Goal: Information Seeking & Learning: Learn about a topic

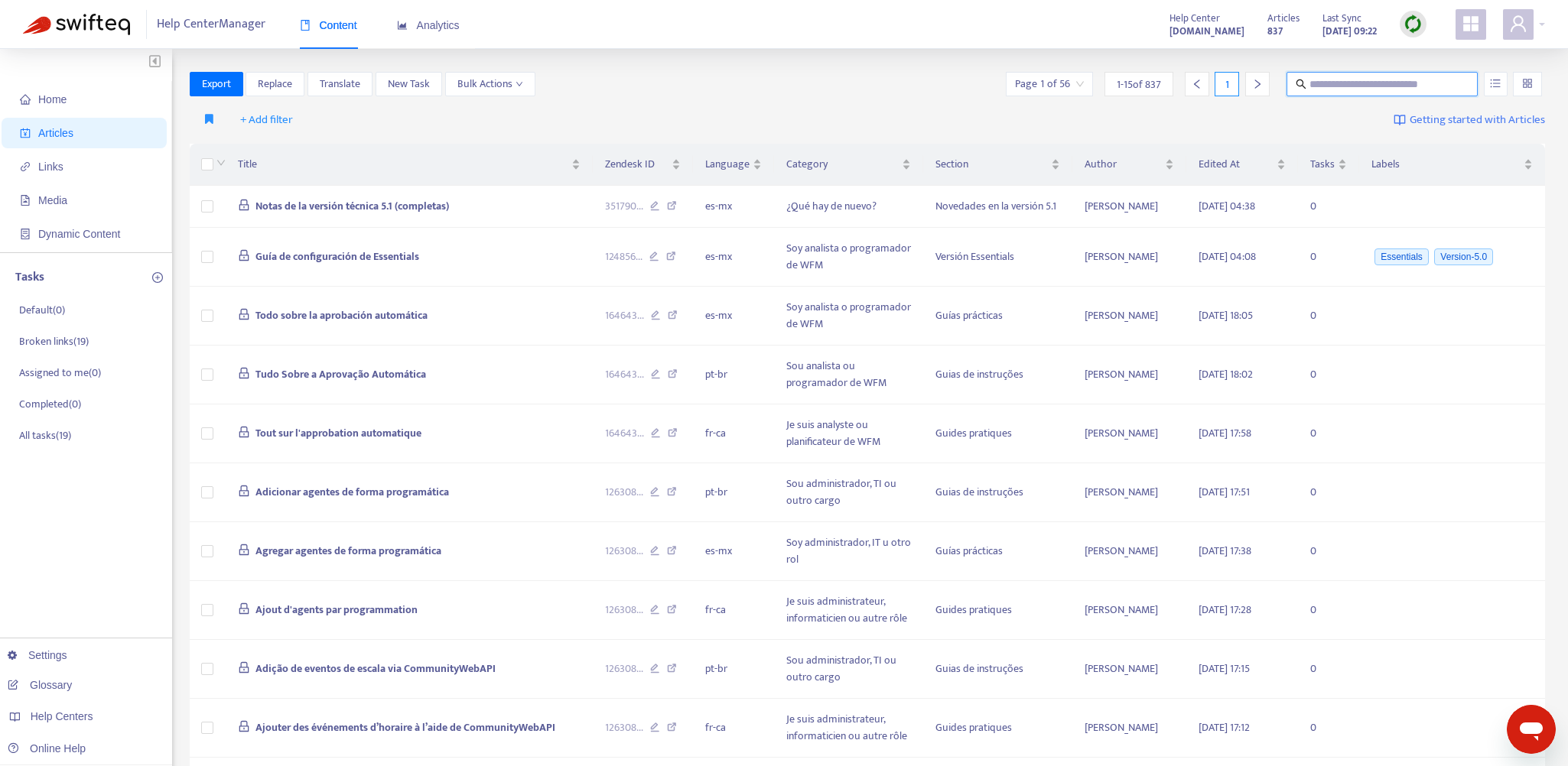
click at [1349, 85] on input "text" at bounding box center [1383, 84] width 147 height 17
type input "**********"
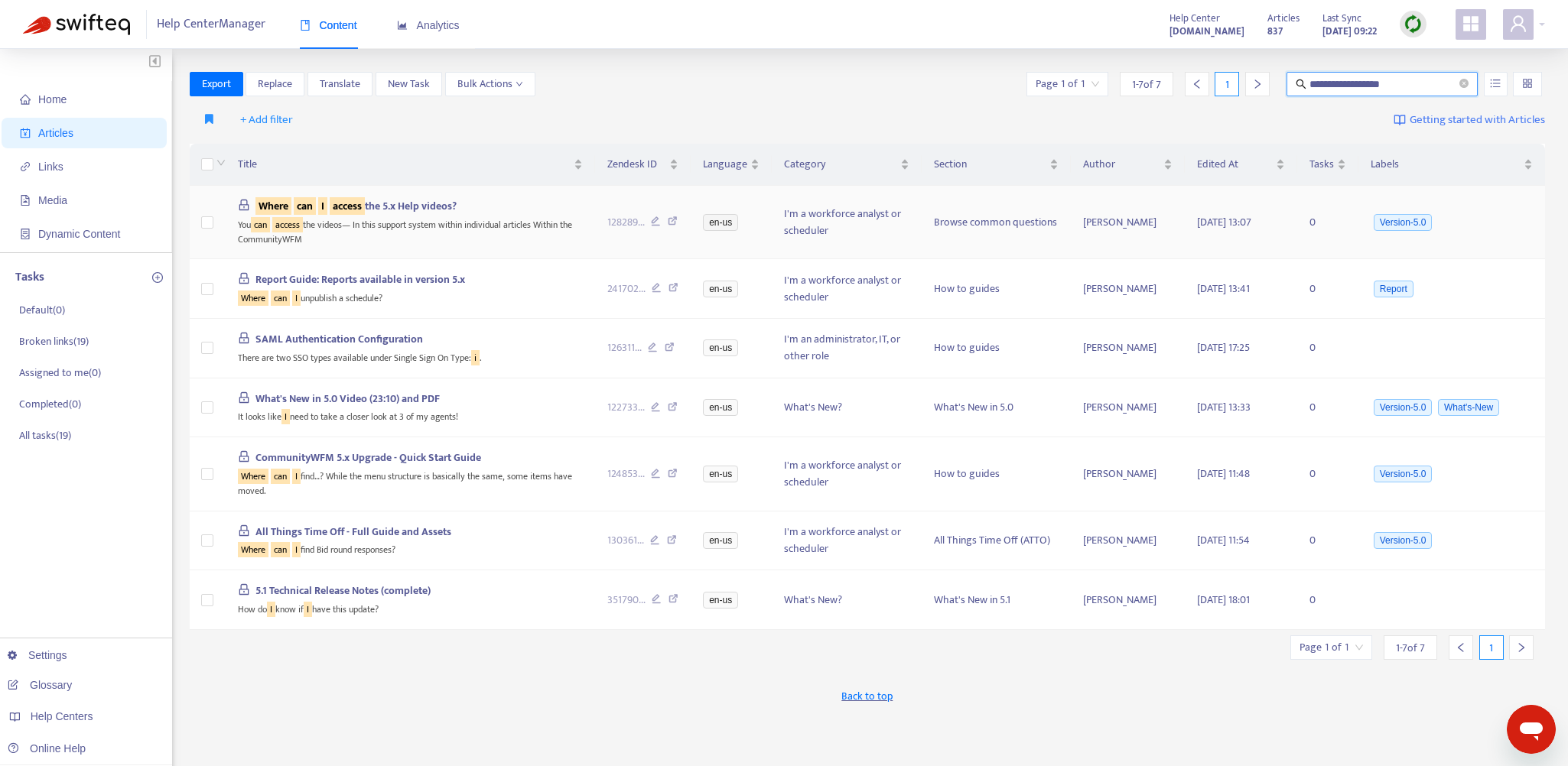
click at [392, 202] on span "Where can I access the 5.x Help videos?" at bounding box center [356, 206] width 201 height 17
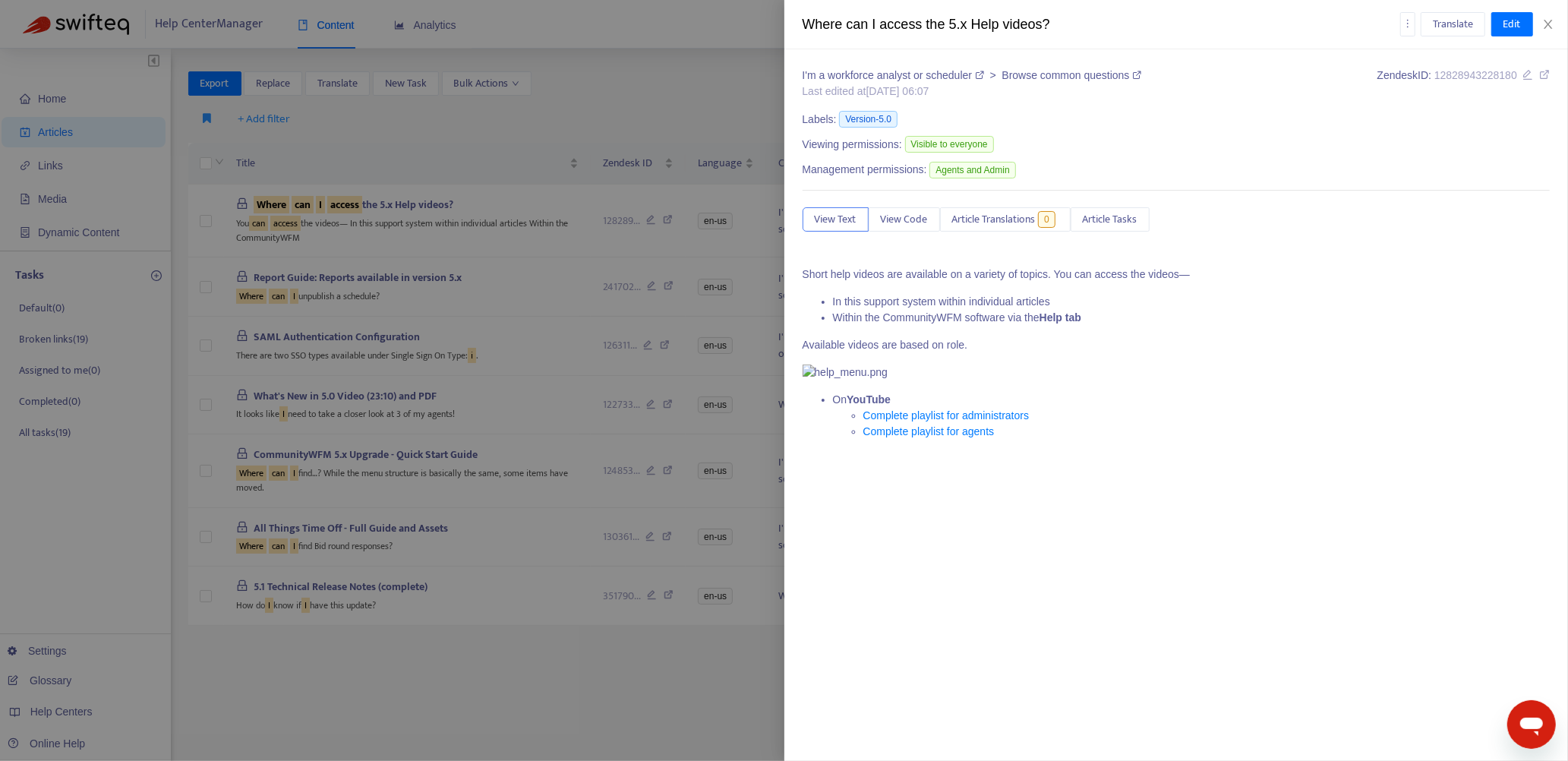
click at [595, 199] on div at bounding box center [784, 380] width 1568 height 761
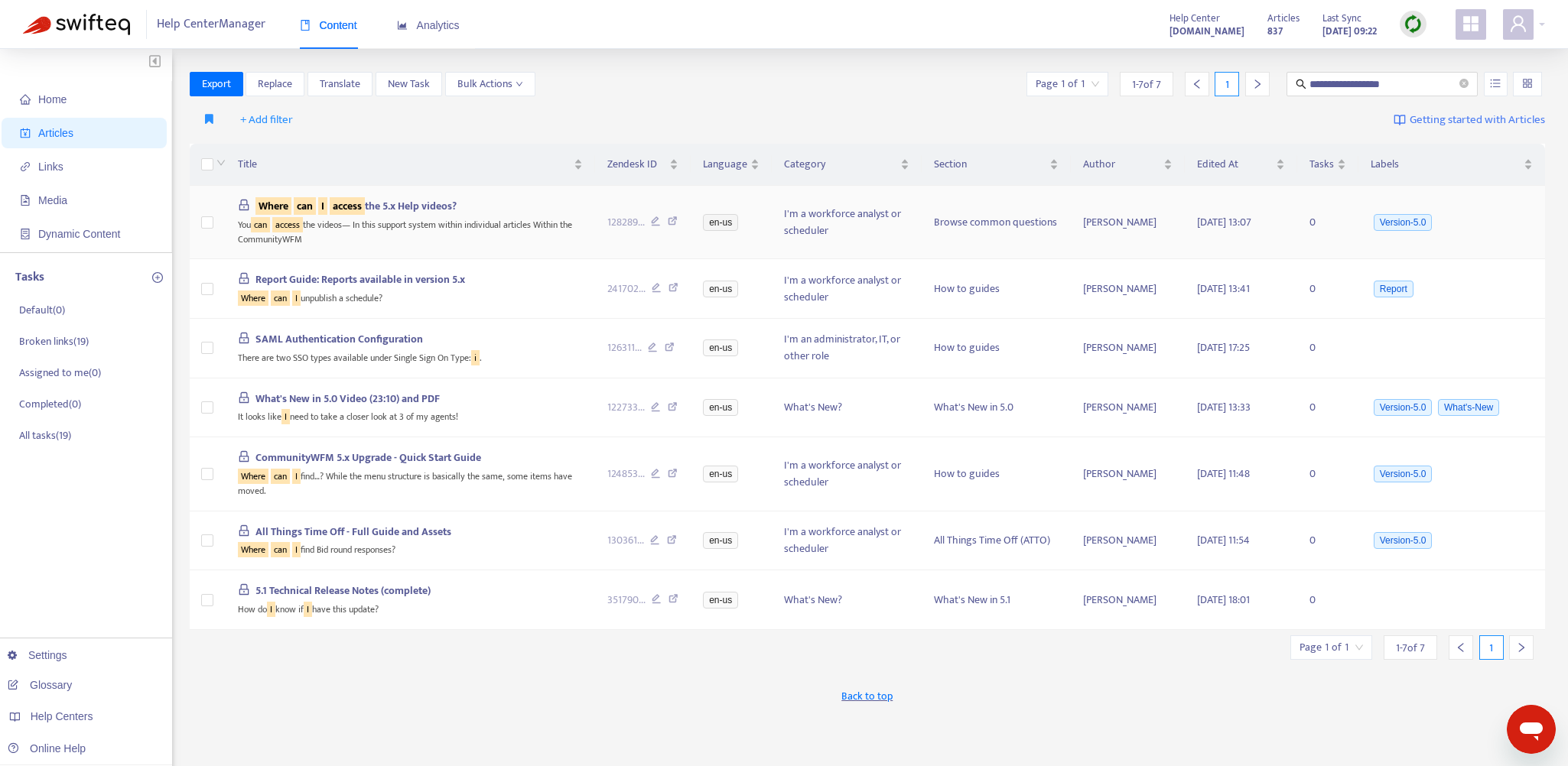
click at [674, 217] on icon at bounding box center [672, 223] width 10 height 14
click at [630, 225] on span "128289 ..." at bounding box center [625, 223] width 38 height 17
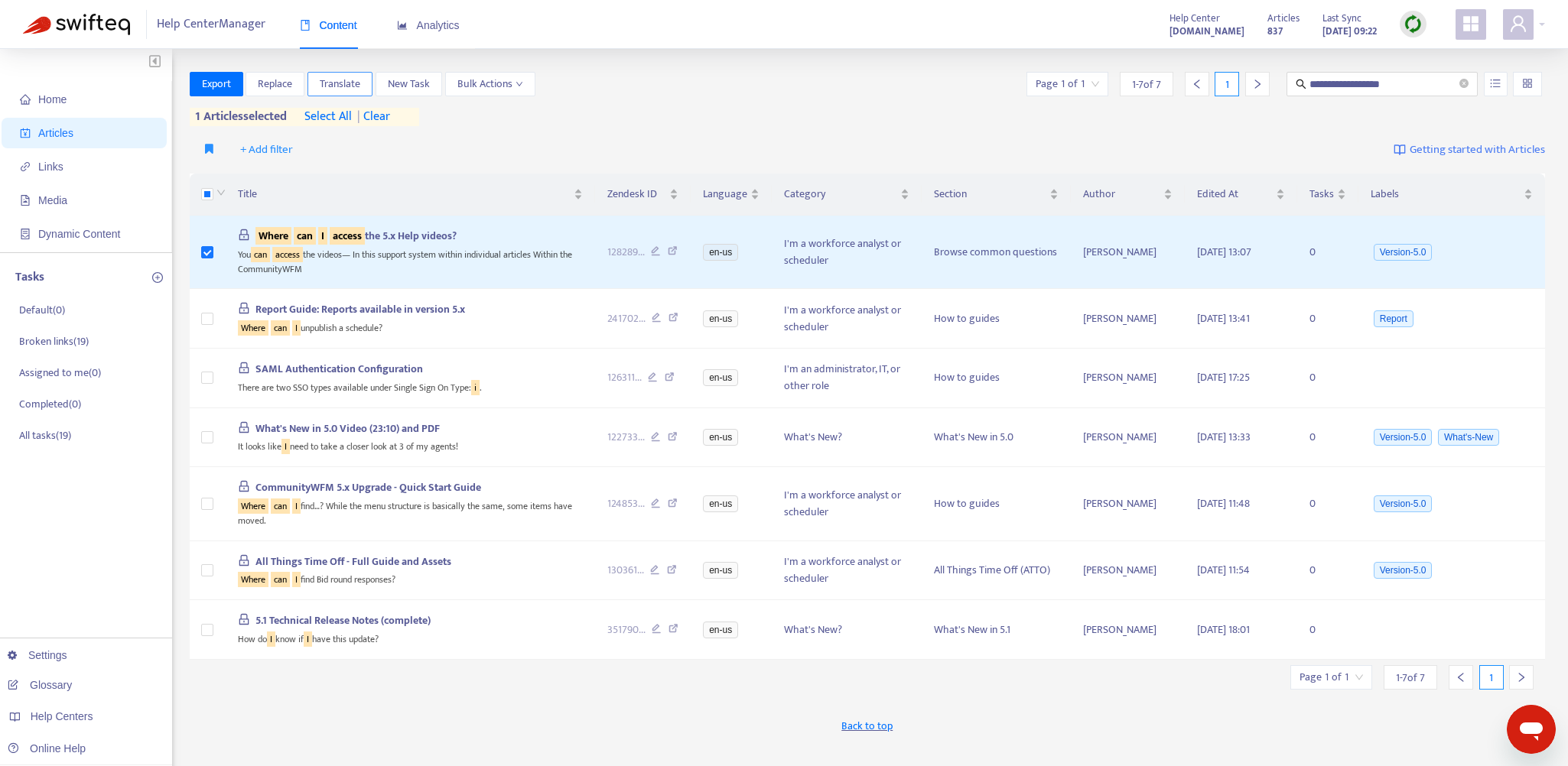
click at [334, 83] on span "Translate" at bounding box center [340, 84] width 40 height 17
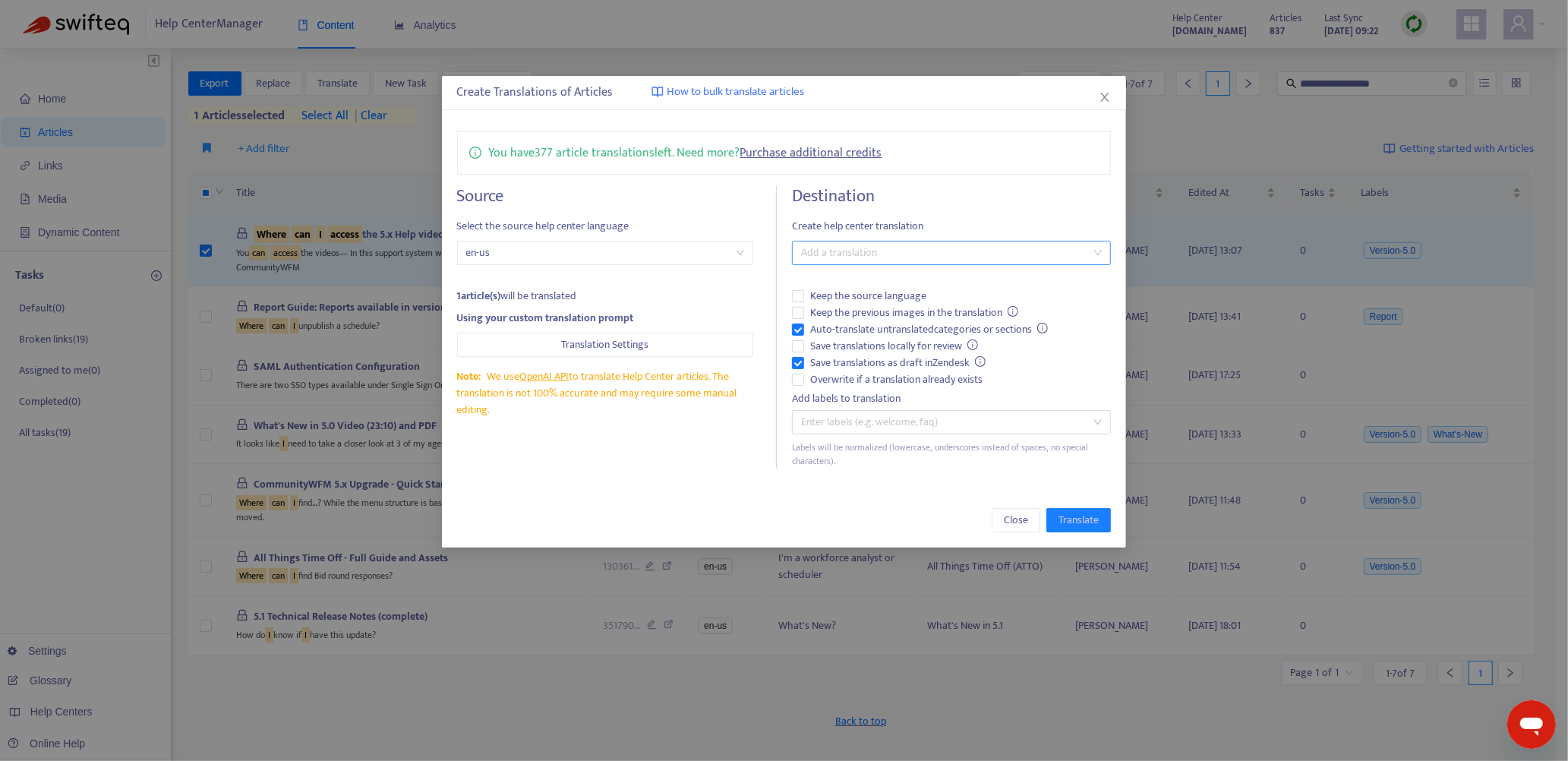
click at [822, 255] on div at bounding box center [944, 253] width 297 height 18
click at [836, 350] on div "Spanish ([GEOGRAPHIC_DATA]) ( es-mx )" at bounding box center [952, 355] width 296 height 16
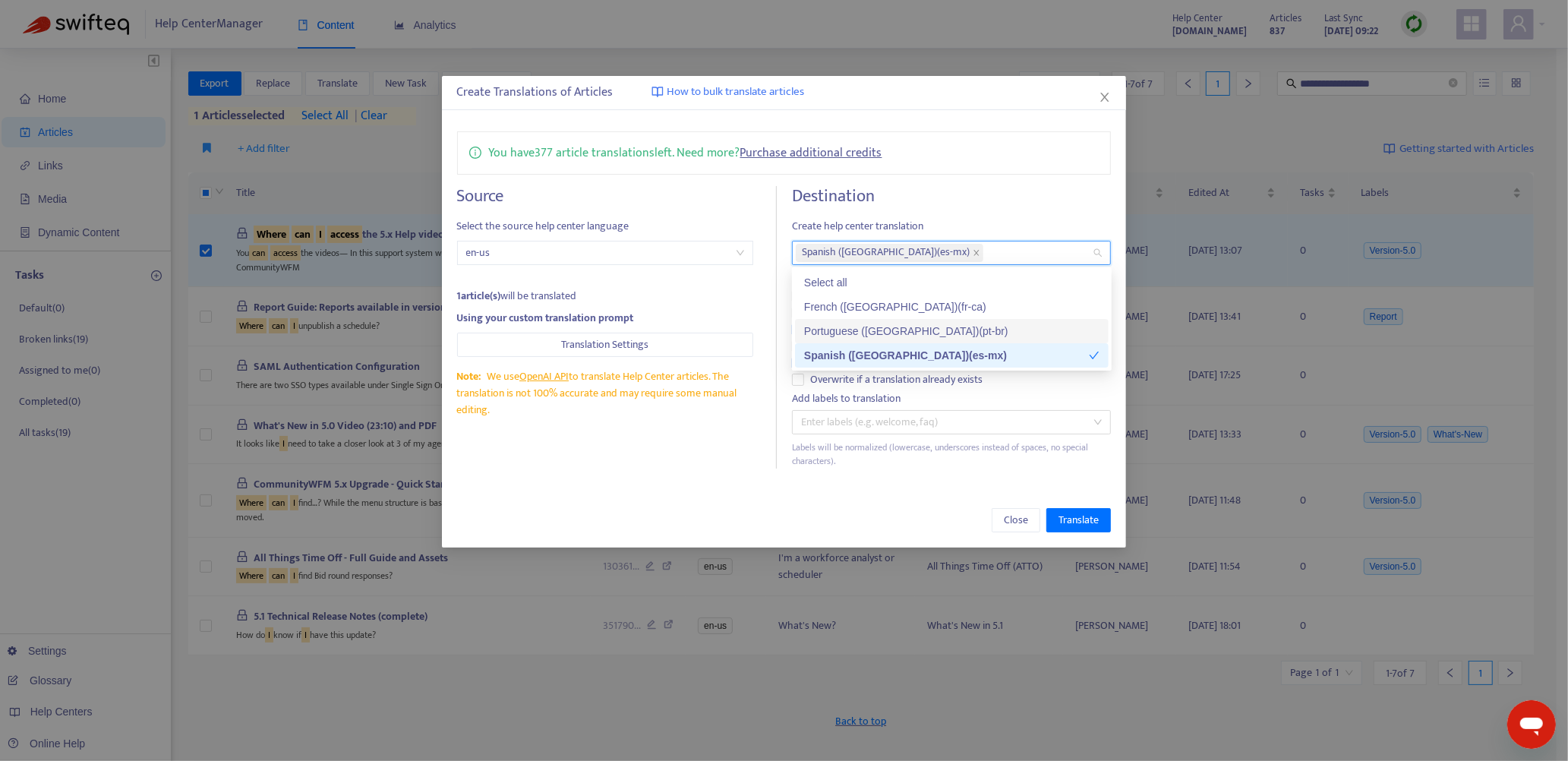
click at [833, 329] on div "Portuguese ([GEOGRAPHIC_DATA]) ( pt-br )" at bounding box center [952, 331] width 296 height 16
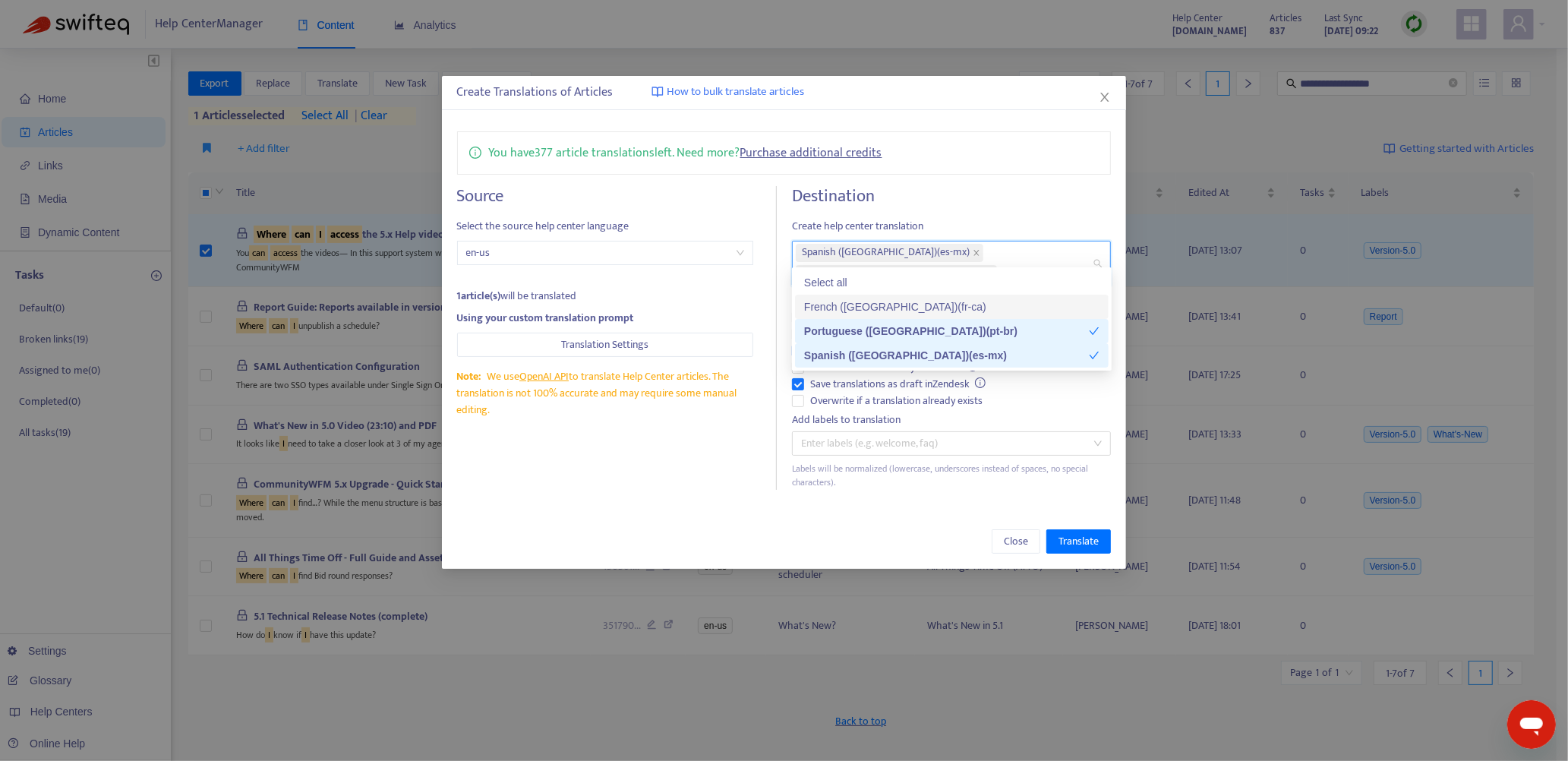
click at [829, 306] on div "French ([GEOGRAPHIC_DATA]) ( fr-ca )" at bounding box center [952, 307] width 296 height 16
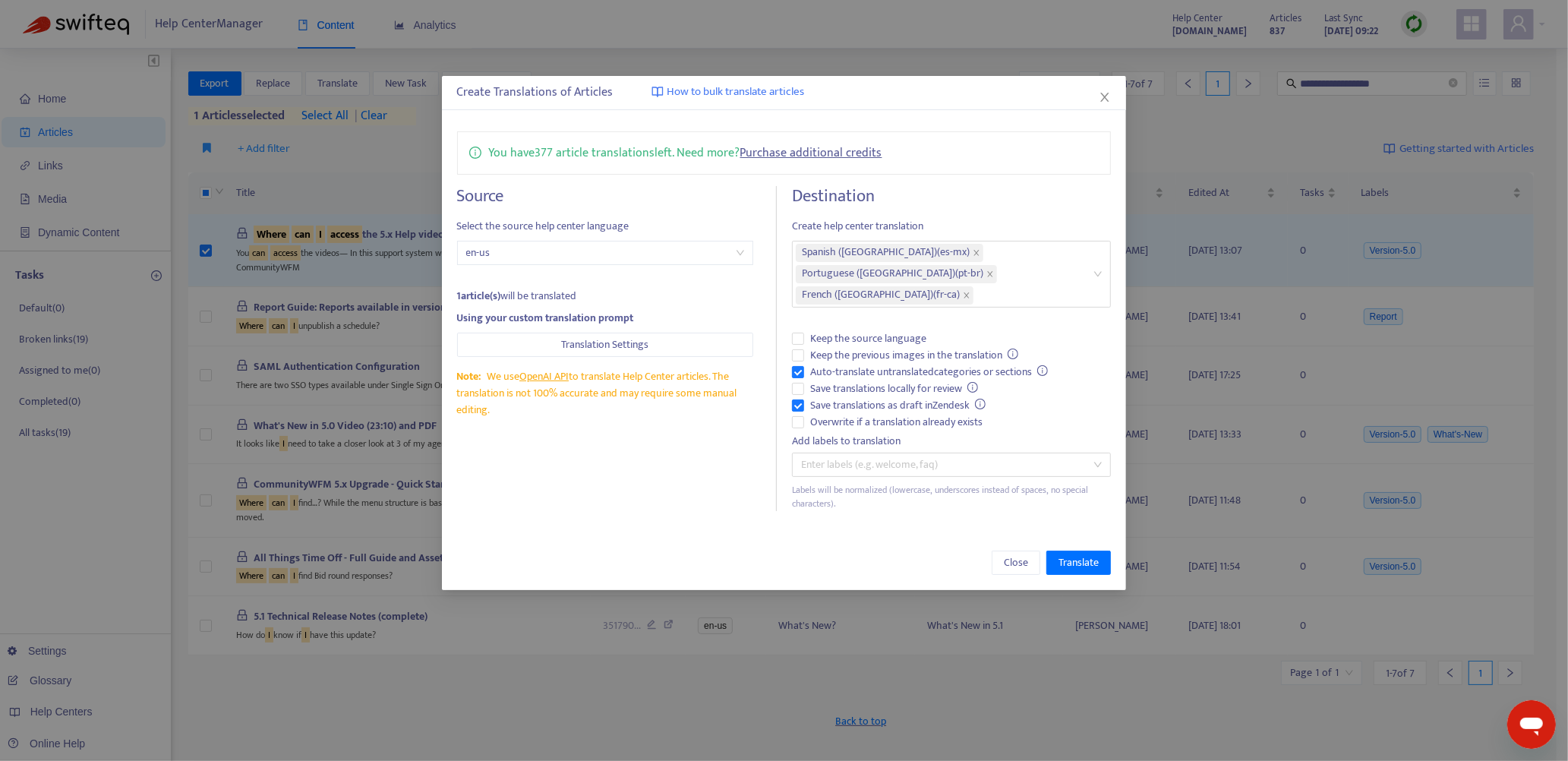
click at [928, 174] on div "You have 377 article translations left. Need more? Purchase additional credits …" at bounding box center [784, 321] width 685 height 410
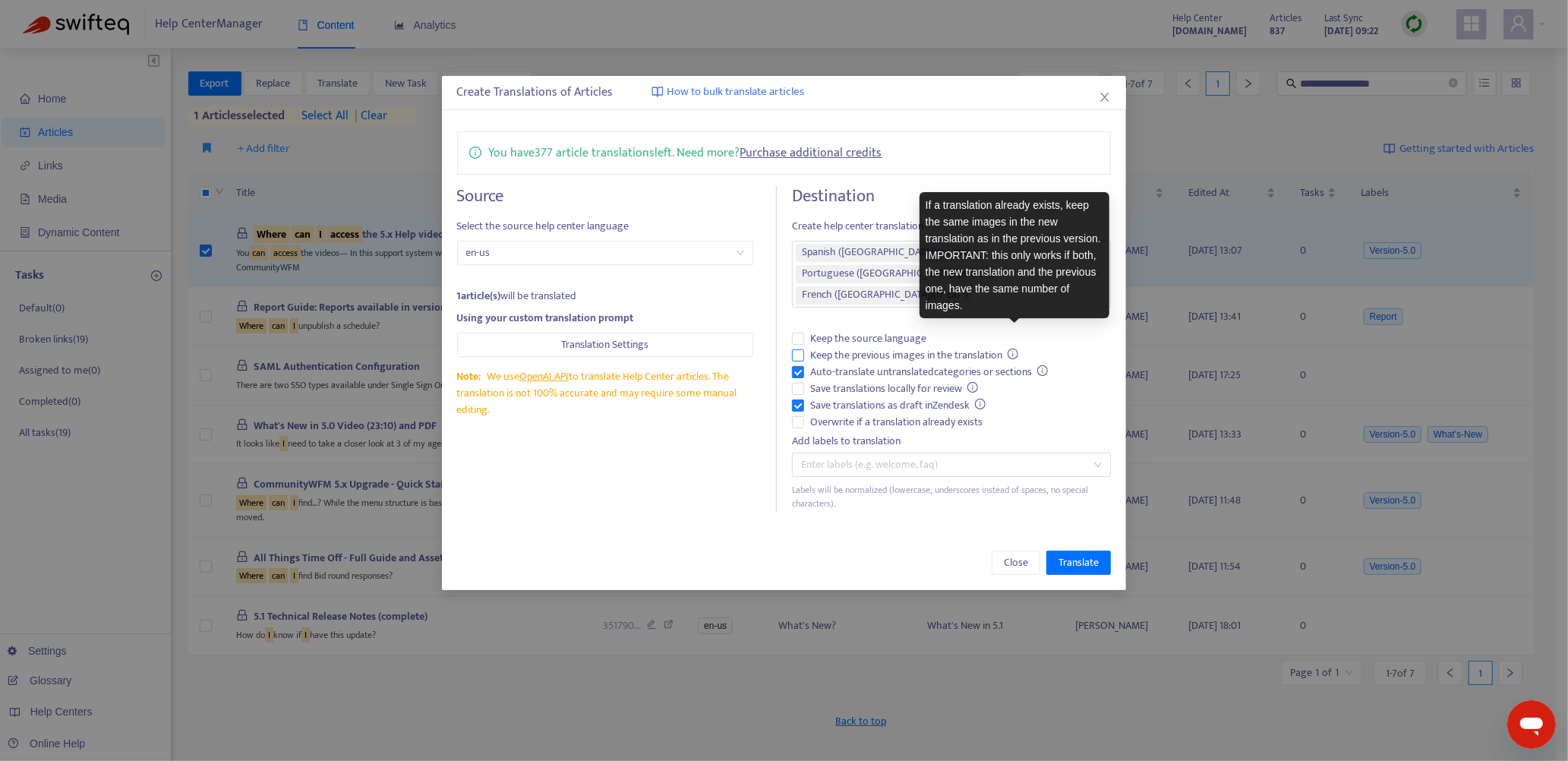
click at [1013, 349] on icon "info-circle" at bounding box center [1014, 354] width 11 height 11
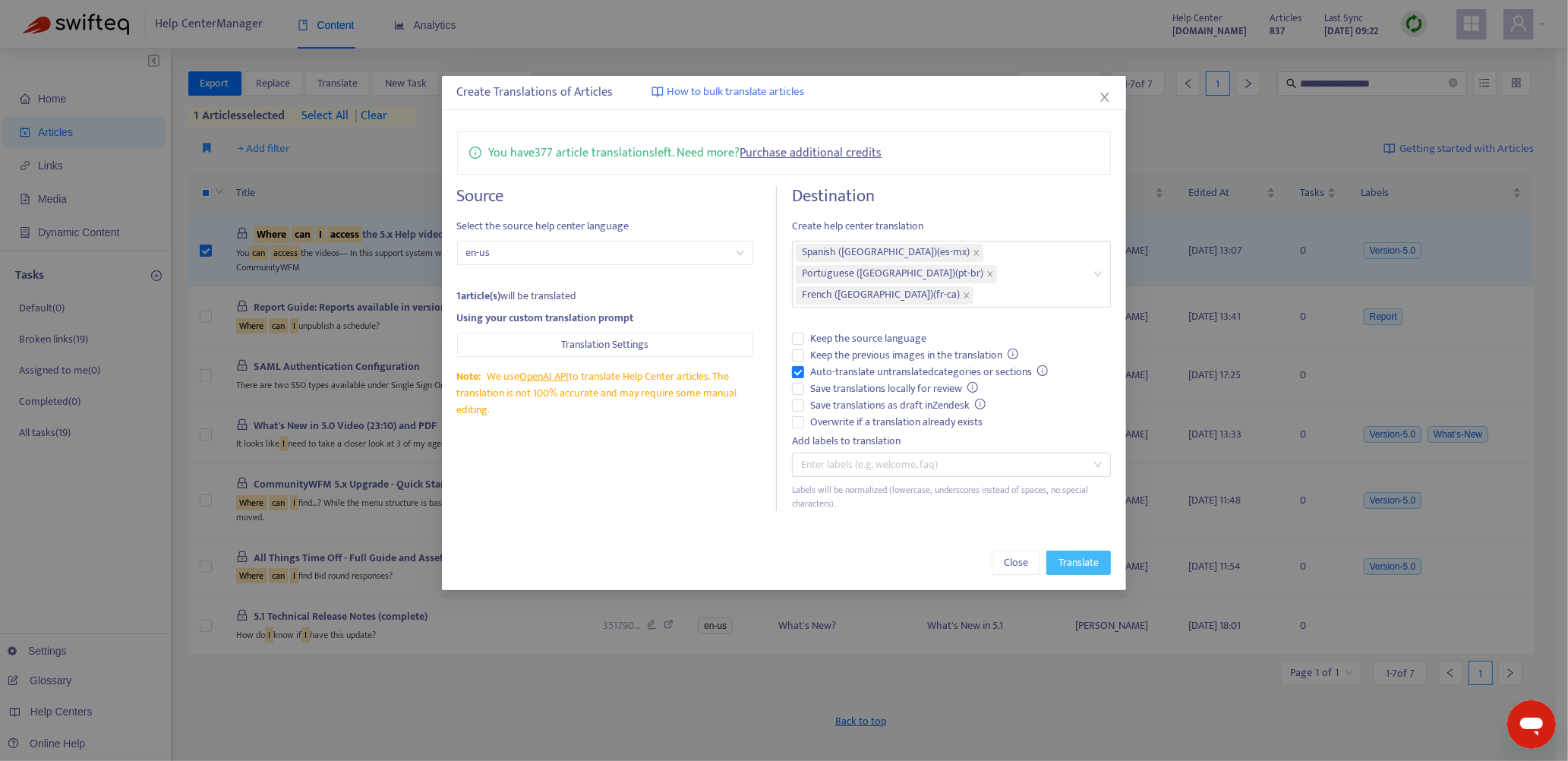
click at [1082, 555] on span "Translate" at bounding box center [1079, 563] width 40 height 16
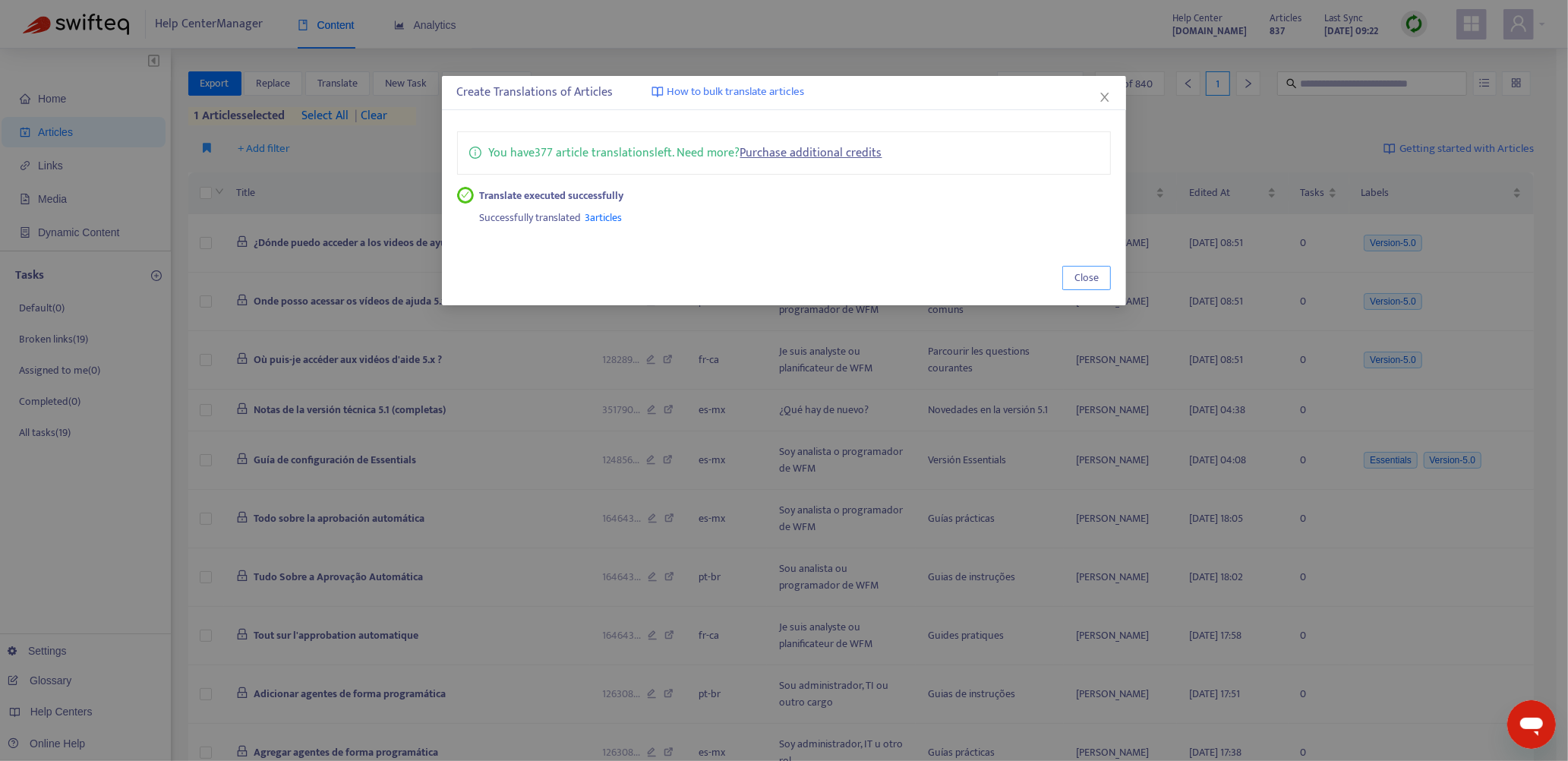
click at [1090, 281] on span "Close" at bounding box center [1087, 278] width 25 height 16
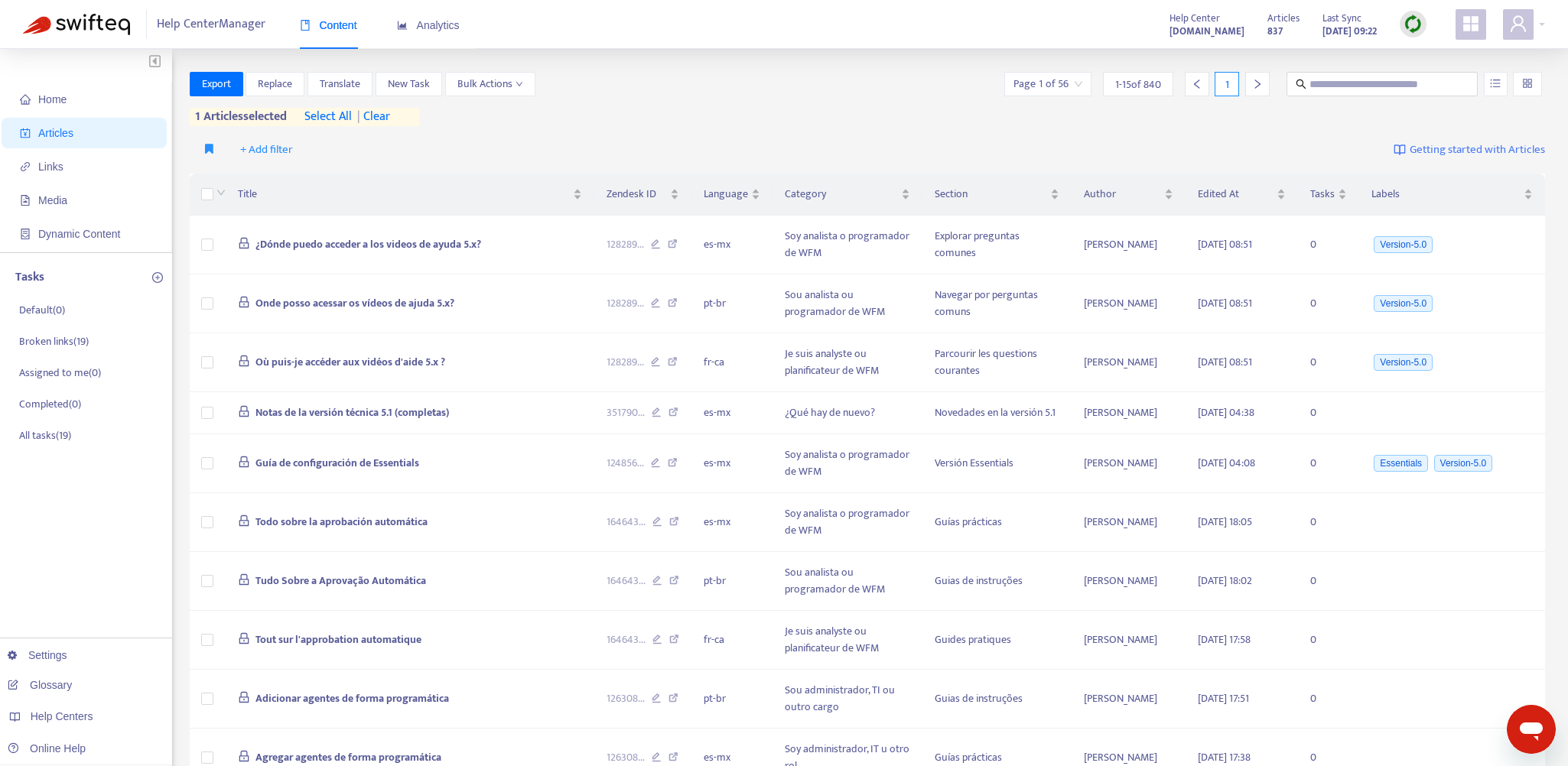
click at [387, 112] on span "| clear" at bounding box center [372, 117] width 39 height 18
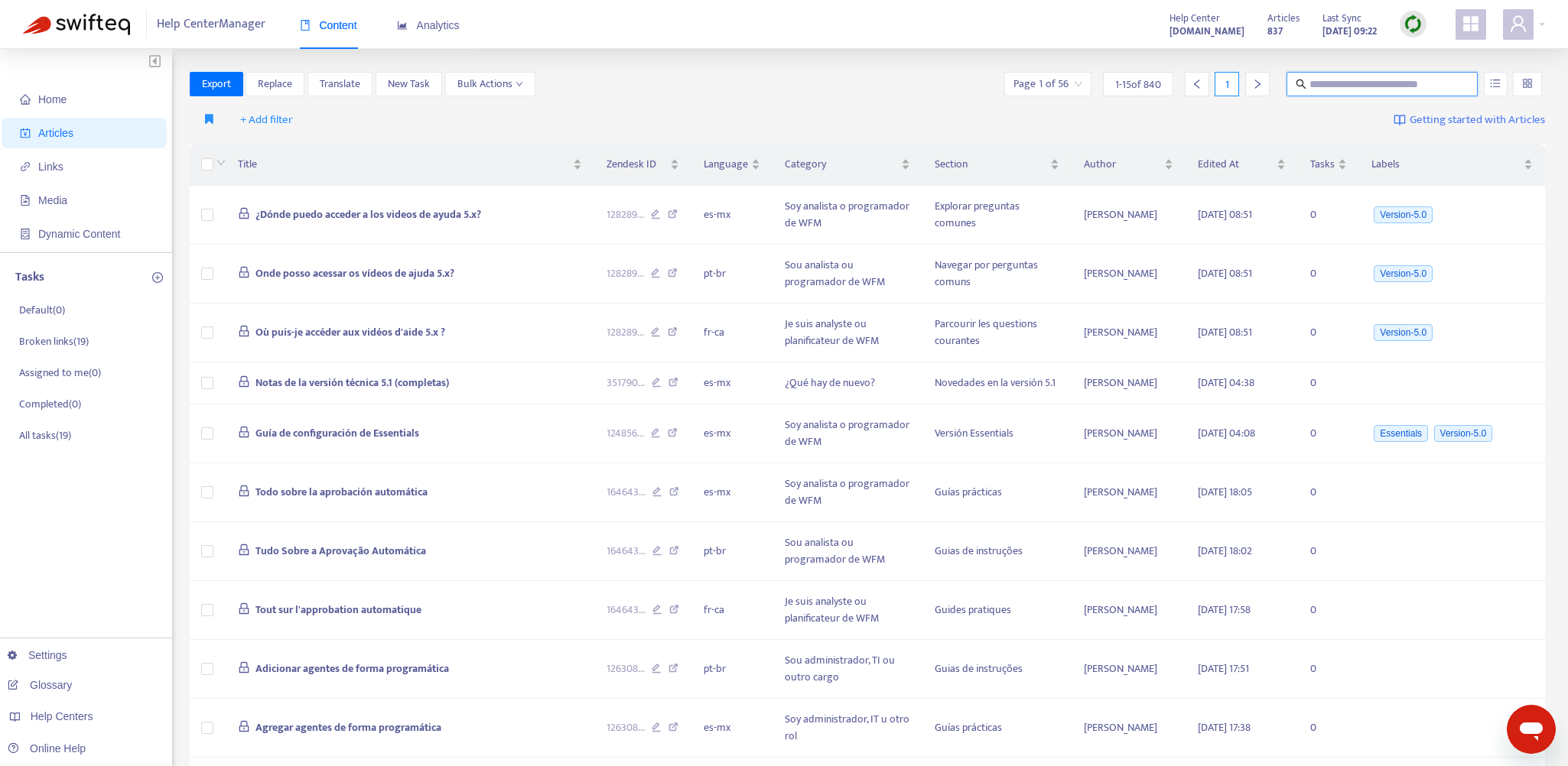
paste input "**********"
type input "**********"
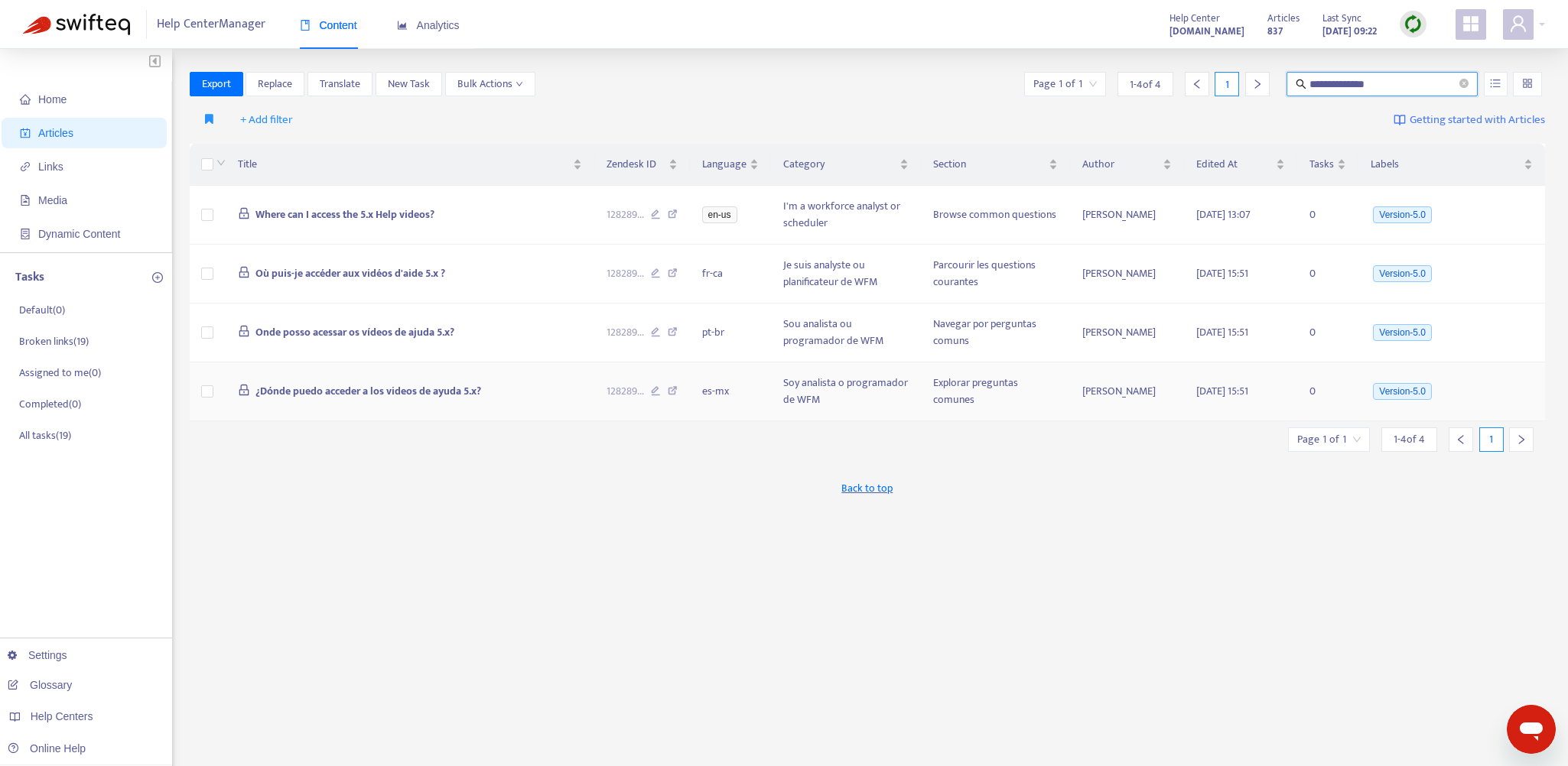
click at [510, 395] on td "¿Dónde puedo acceder a los videos de ayuda 5.x?" at bounding box center [409, 392] width 369 height 59
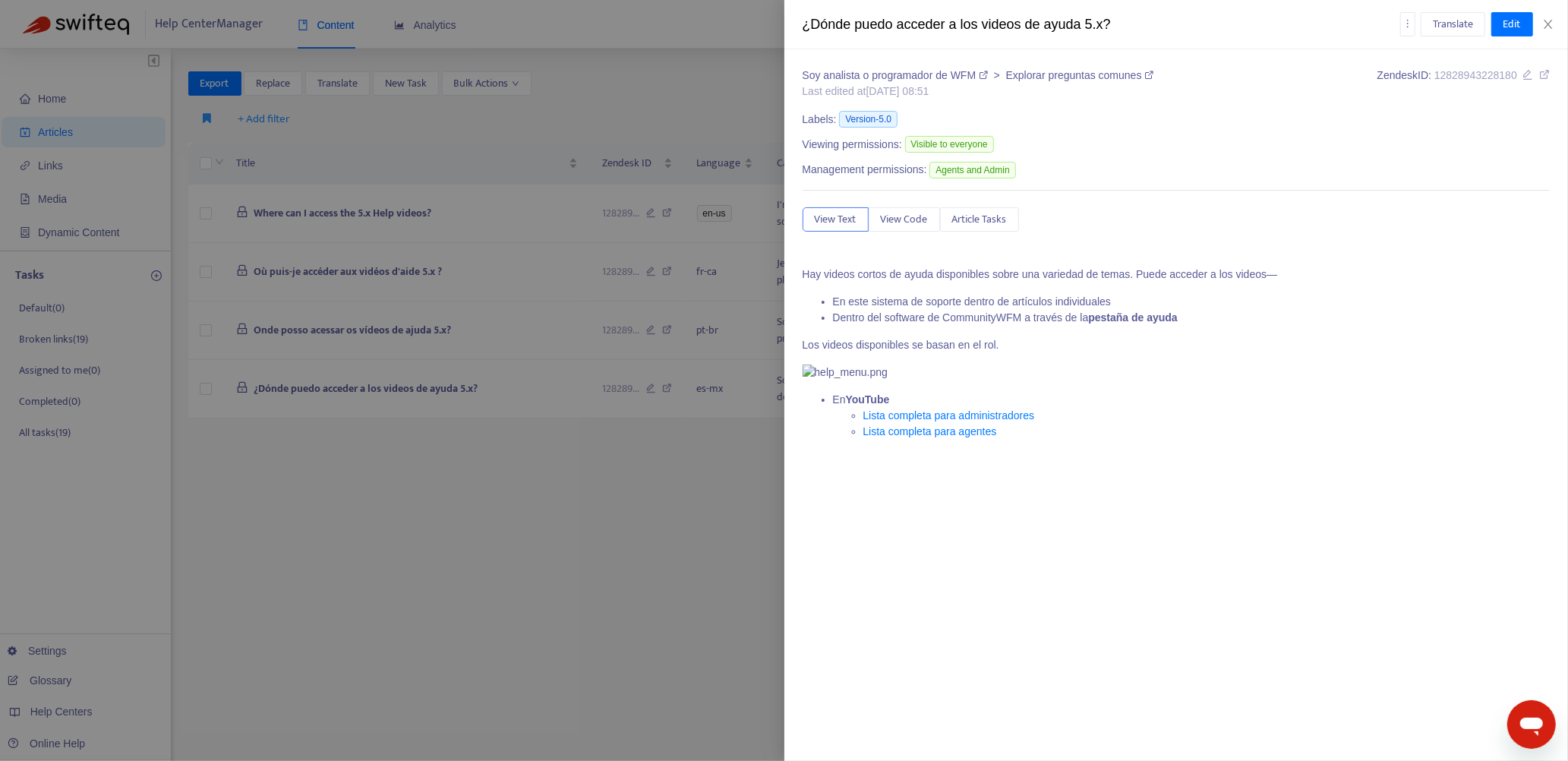
click at [927, 422] on link "Lista completa para administradores" at bounding box center [950, 415] width 172 height 12
click at [905, 438] on link "Lista completa para agentes" at bounding box center [931, 431] width 133 height 12
click at [739, 534] on div at bounding box center [784, 380] width 1568 height 761
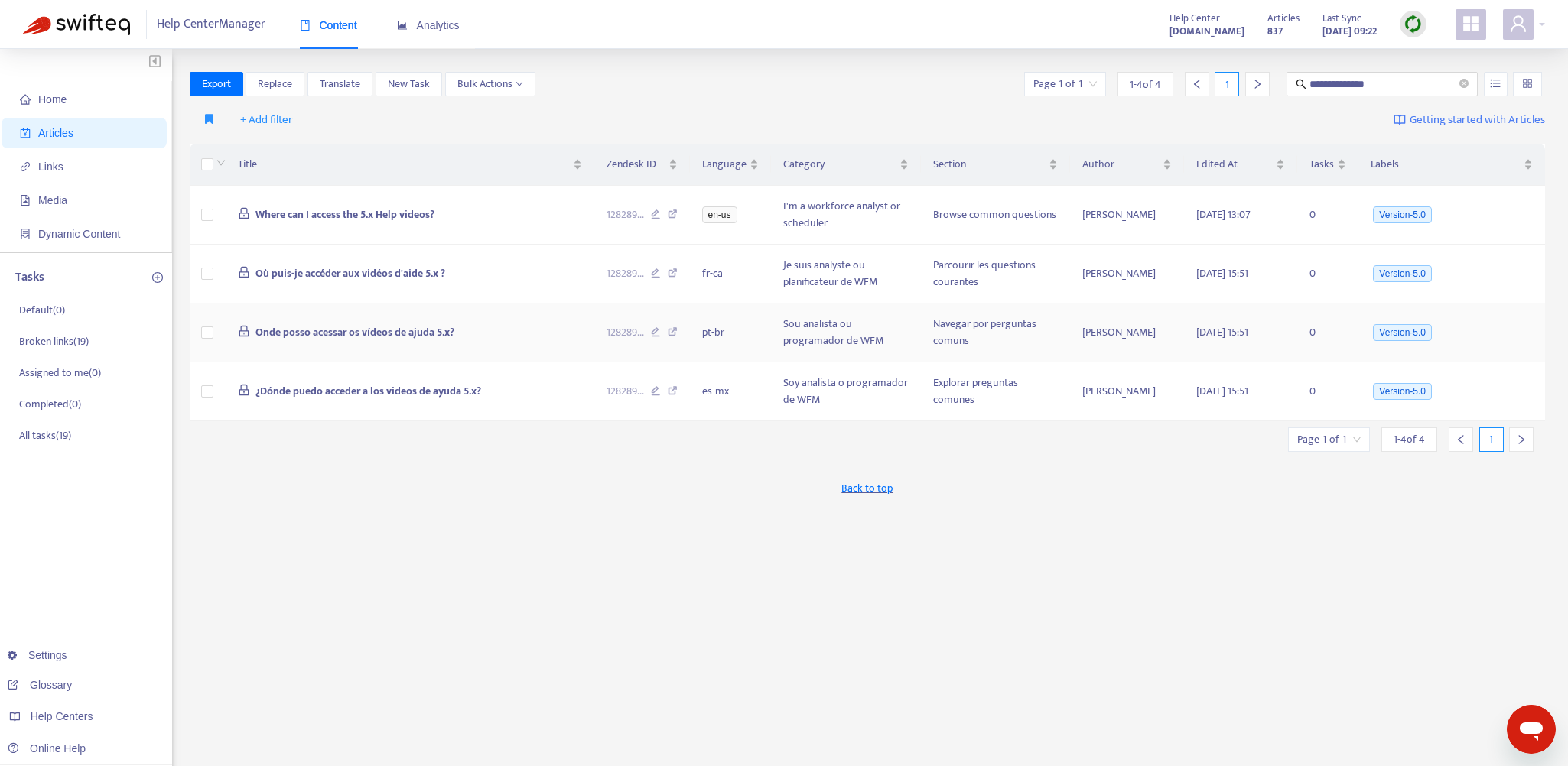
click at [547, 325] on td "Onde posso acessar os vídeos de ajuda 5.x?" at bounding box center [409, 333] width 369 height 59
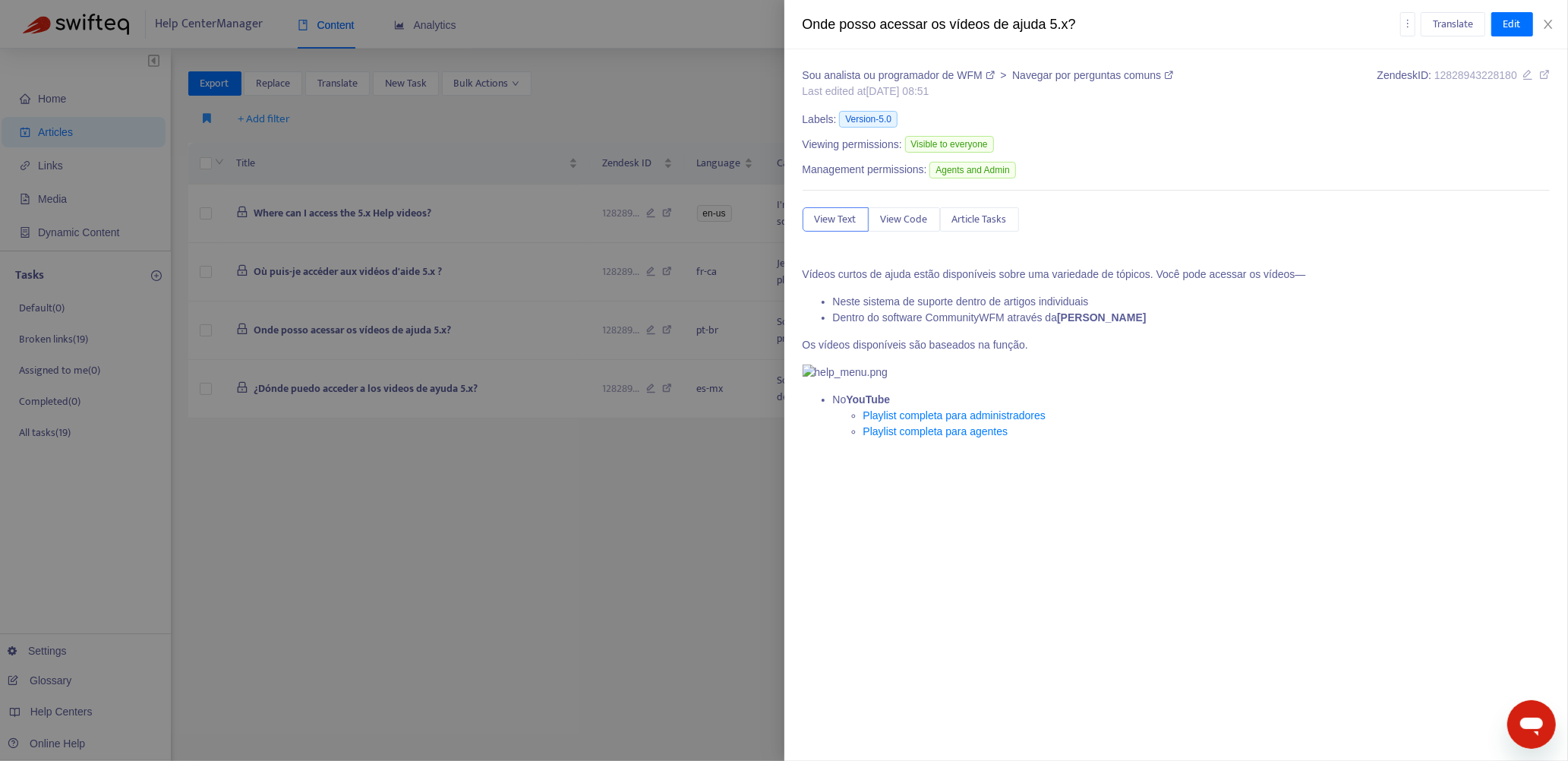
click at [724, 513] on div at bounding box center [784, 380] width 1568 height 761
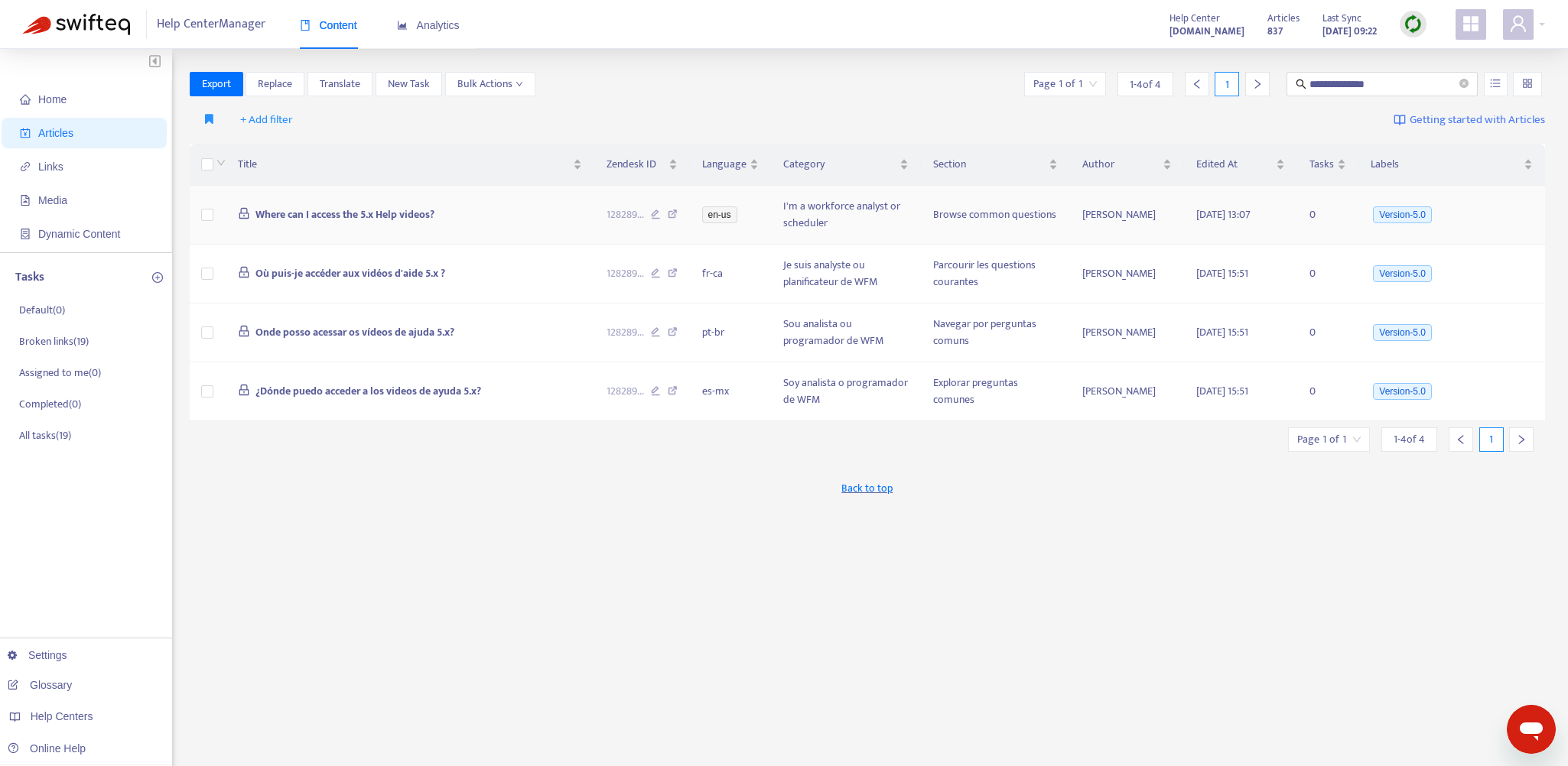
click at [539, 238] on td "Where can I access the 5.x Help videos?" at bounding box center [409, 215] width 369 height 59
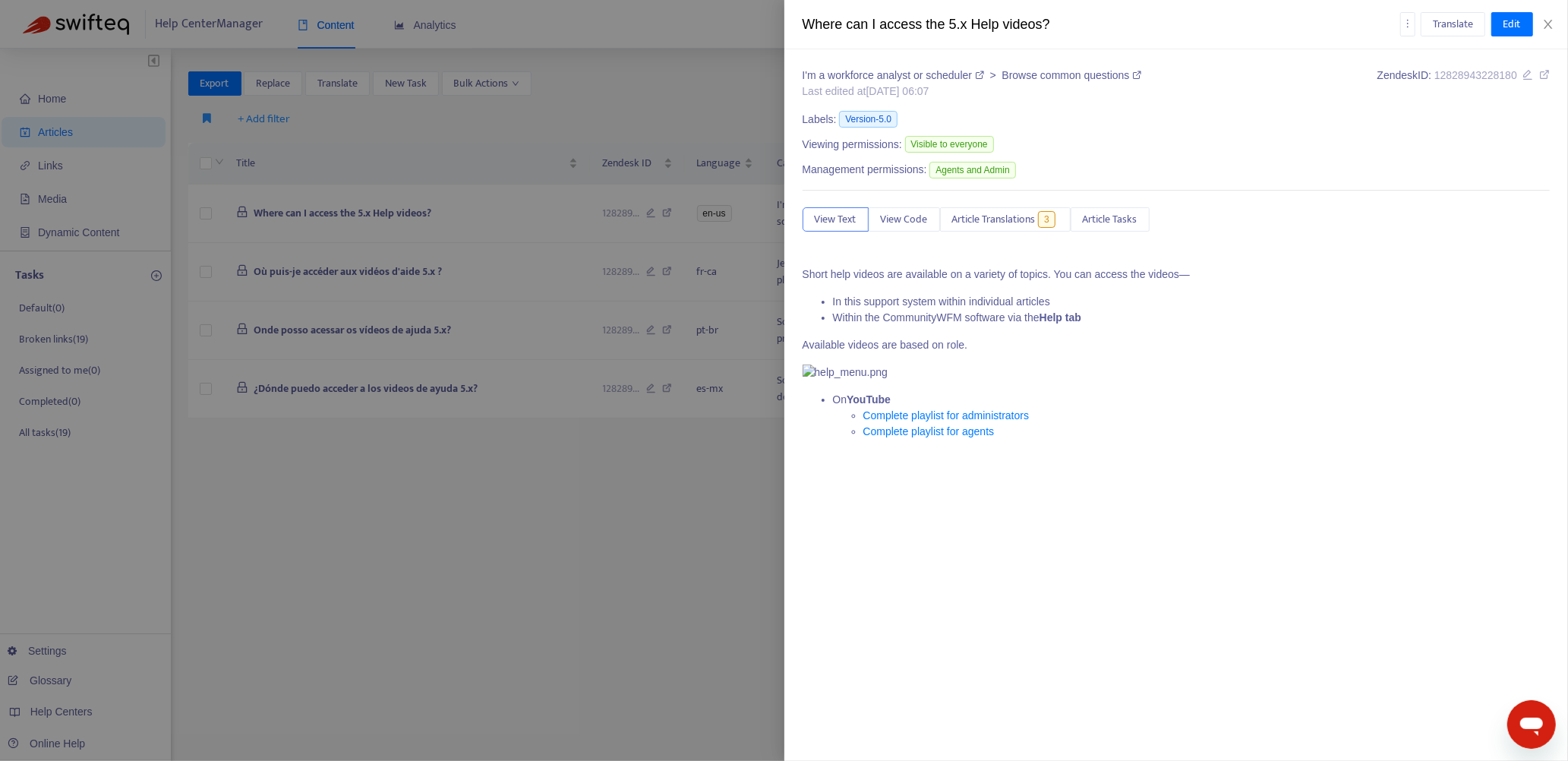
click at [540, 490] on div at bounding box center [784, 380] width 1568 height 761
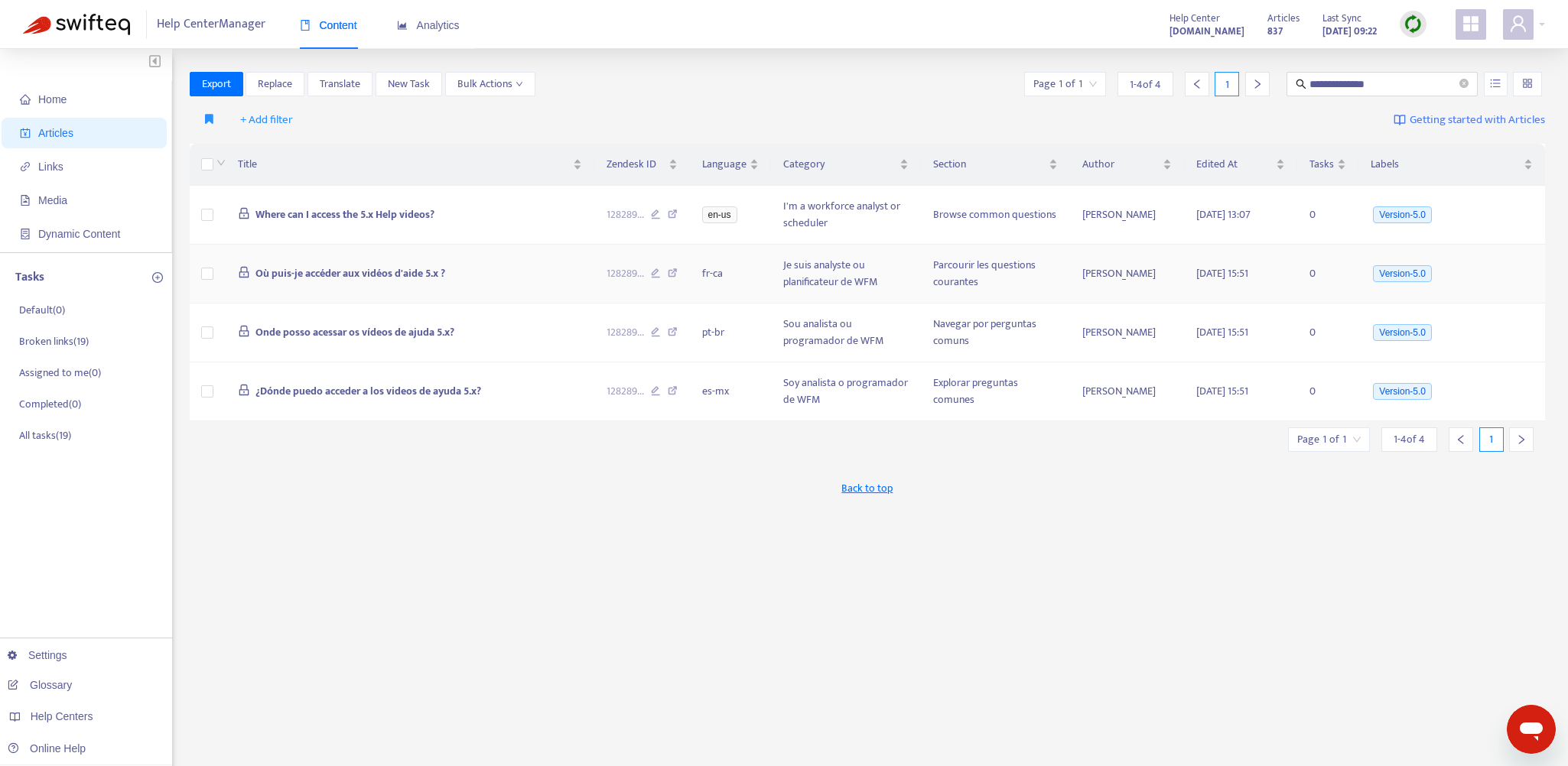
click at [533, 275] on td "Où puis-je accéder aux vidéos d'aide 5.x ?" at bounding box center [409, 274] width 369 height 59
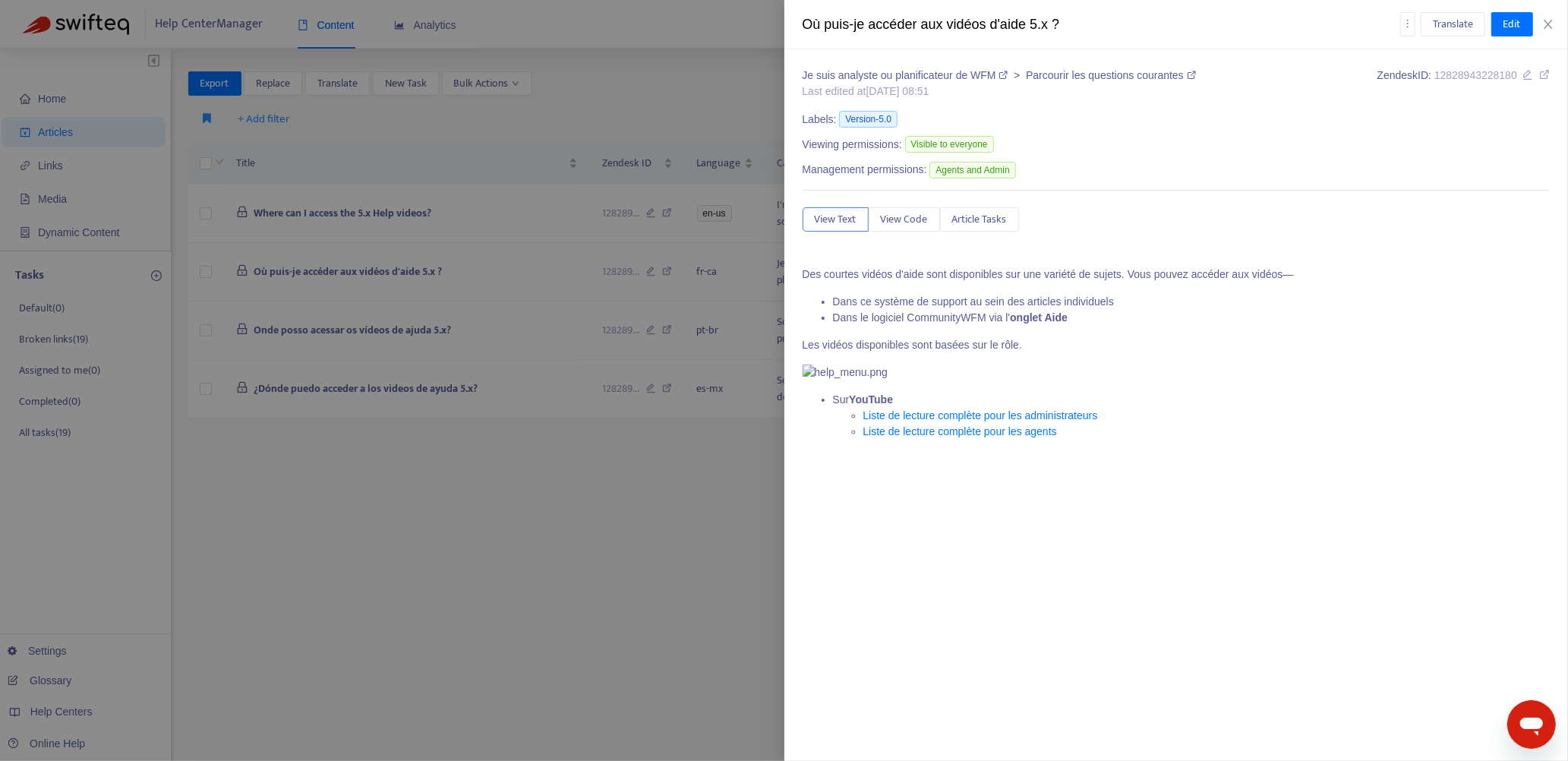
click at [715, 478] on div at bounding box center [784, 380] width 1568 height 761
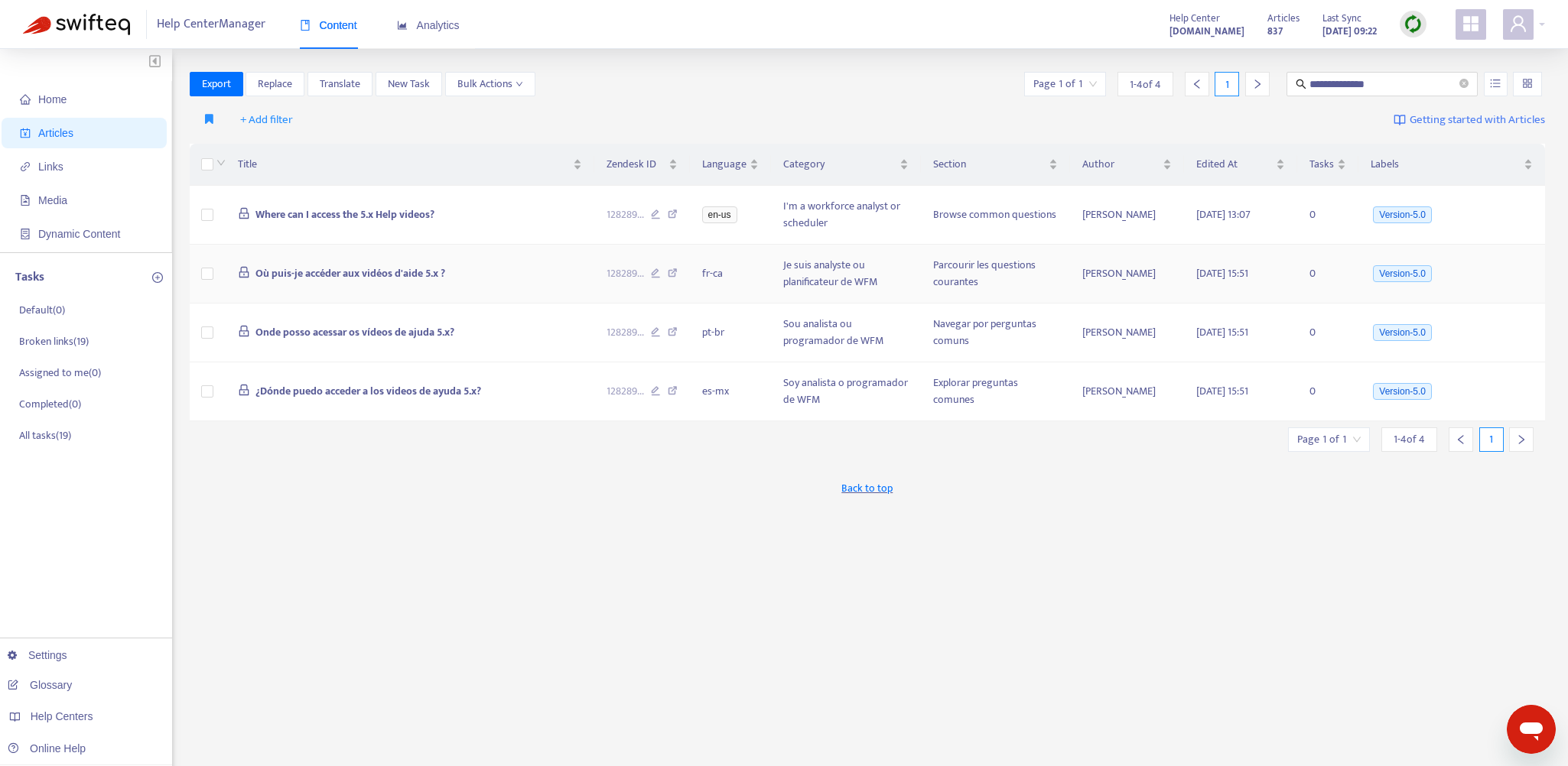
click at [579, 268] on td "Où puis-je accéder aux vidéos d'aide 5.x ?" at bounding box center [409, 274] width 369 height 59
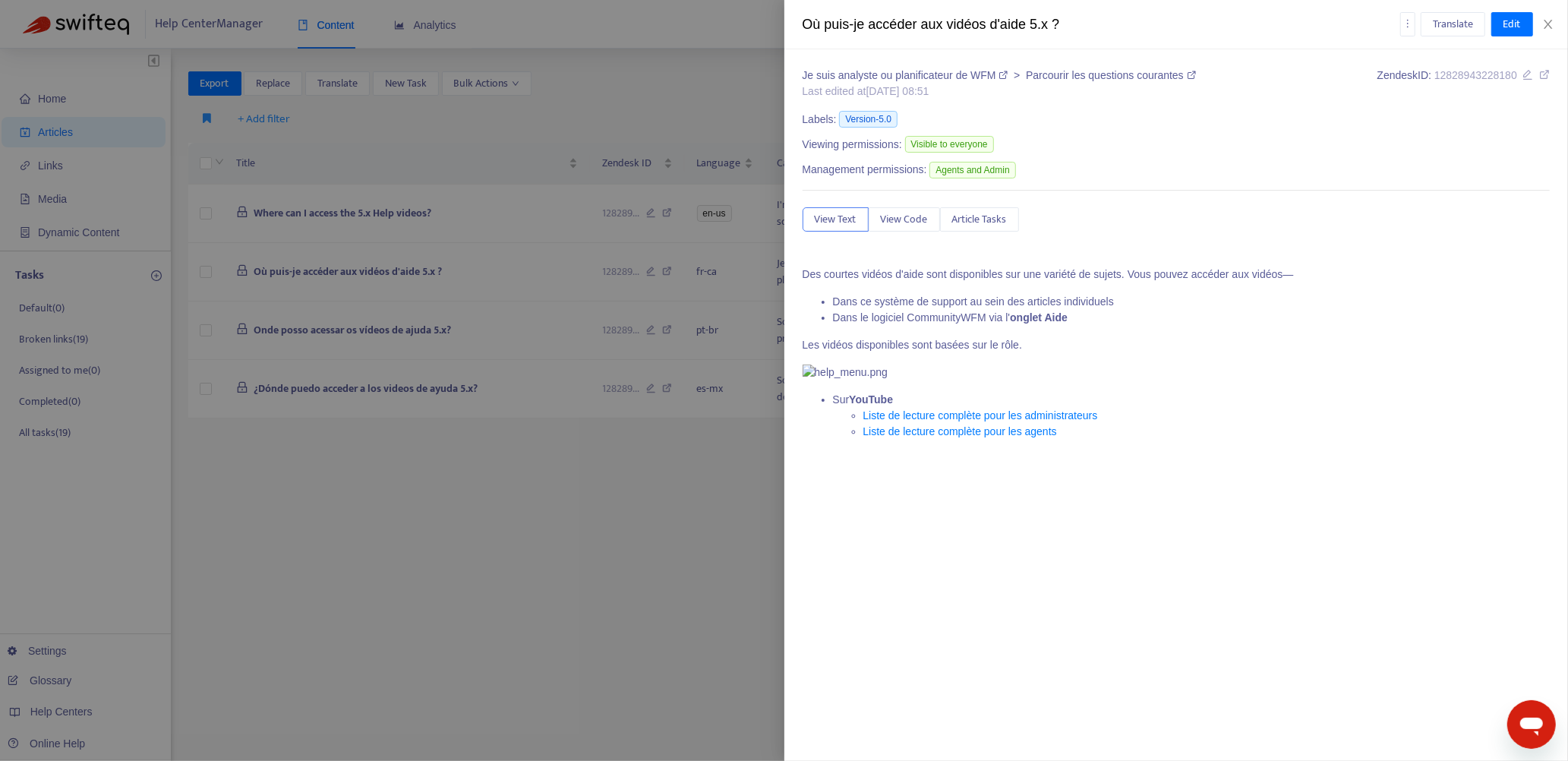
click at [614, 515] on div at bounding box center [784, 380] width 1568 height 761
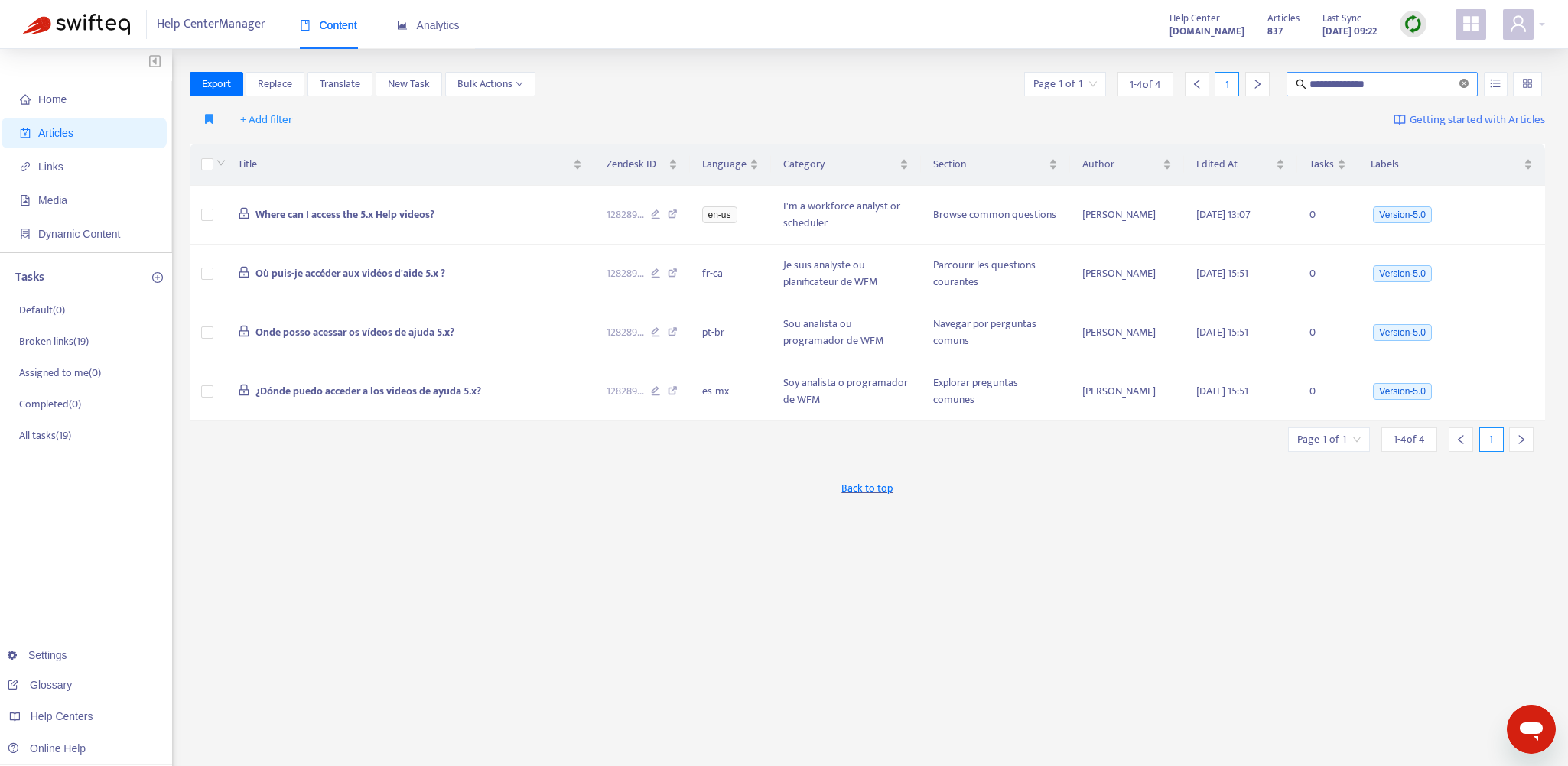
click at [1461, 85] on icon "close-circle" at bounding box center [1464, 84] width 9 height 9
